Goal: Find specific page/section: Find specific page/section

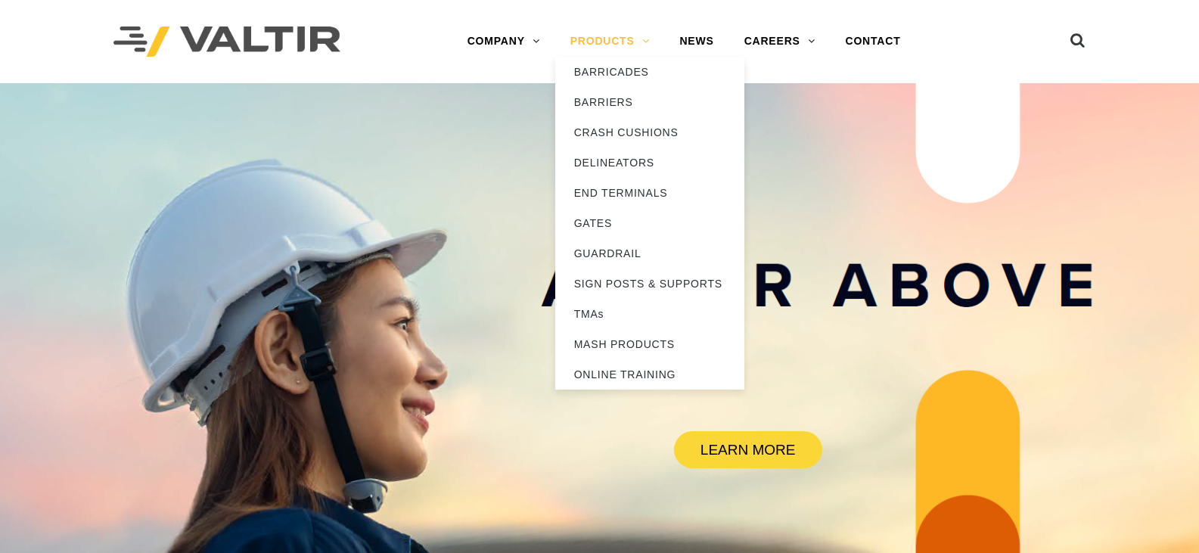
click at [631, 39] on link "PRODUCTS" at bounding box center [610, 41] width 110 height 30
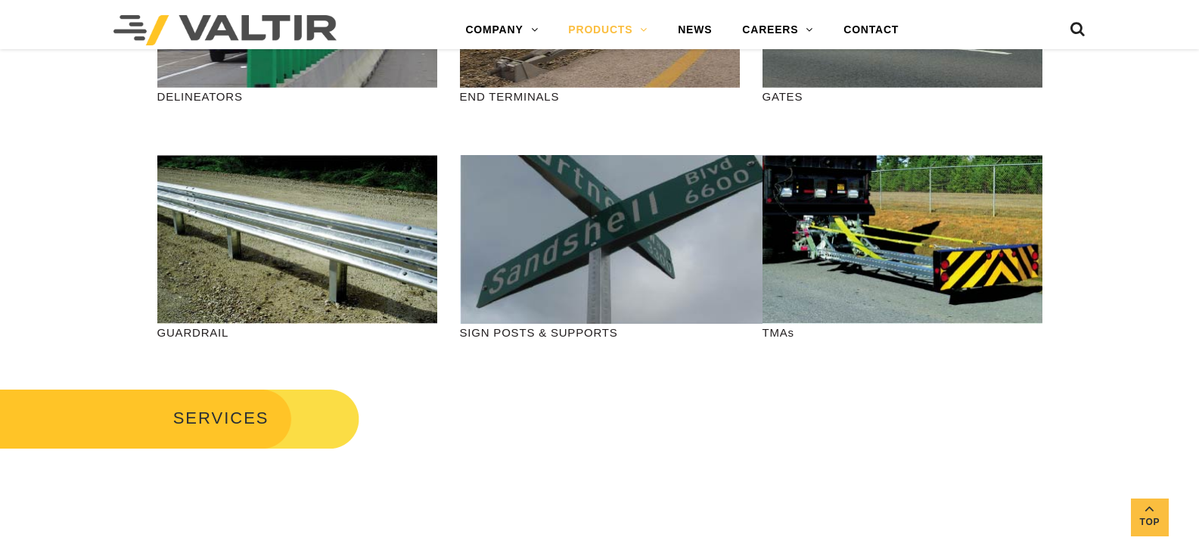
scroll to position [529, 0]
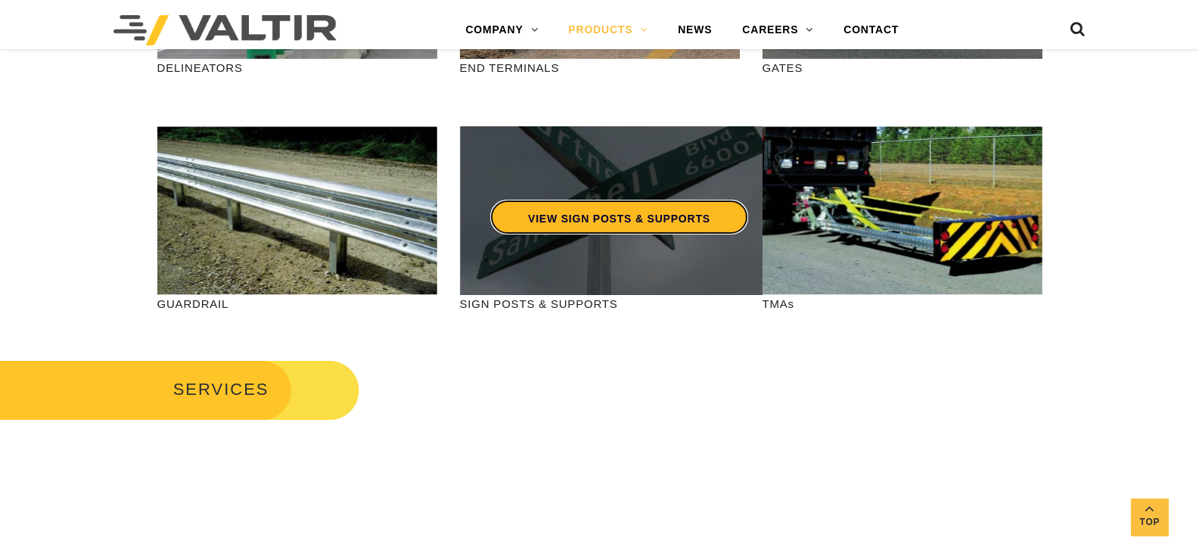
click at [587, 214] on link "VIEW SIGN POSTS & SUPPORTS" at bounding box center [619, 217] width 258 height 35
